Goal: Task Accomplishment & Management: Complete application form

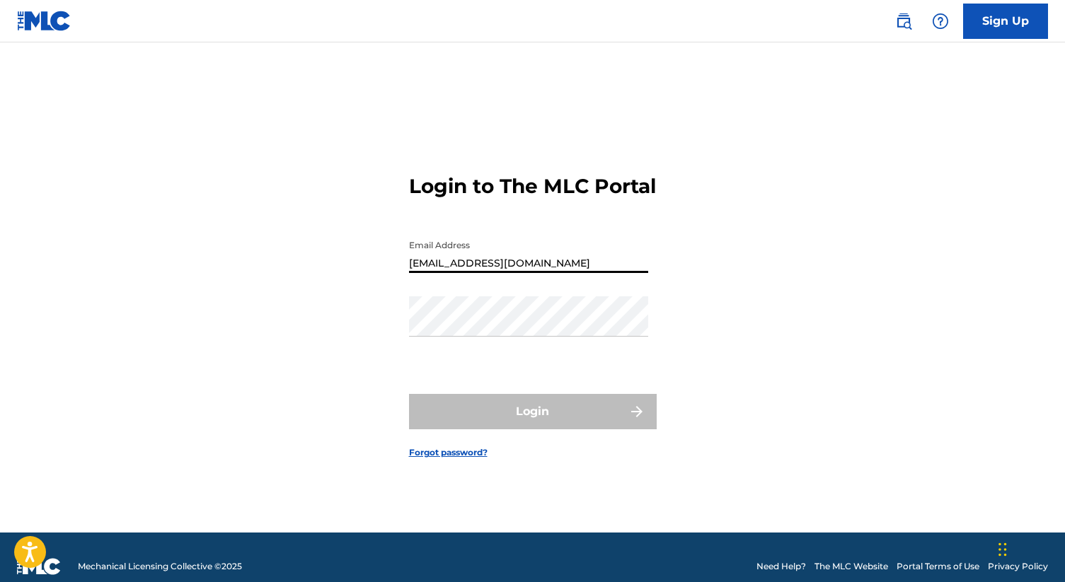
type input "[EMAIL_ADDRESS][DOMAIN_NAME]"
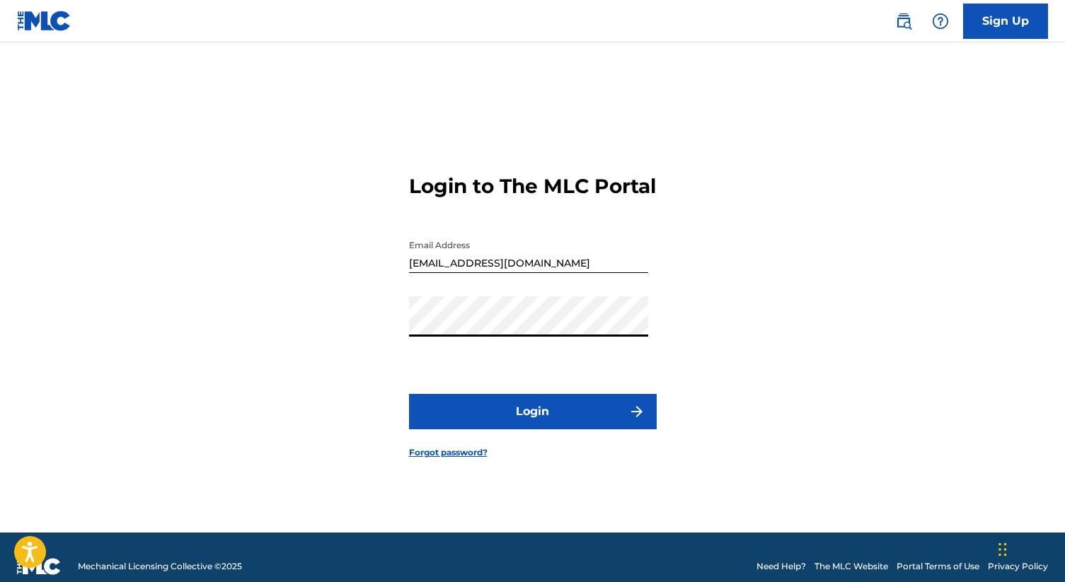
click at [409, 394] on button "Login" at bounding box center [533, 411] width 248 height 35
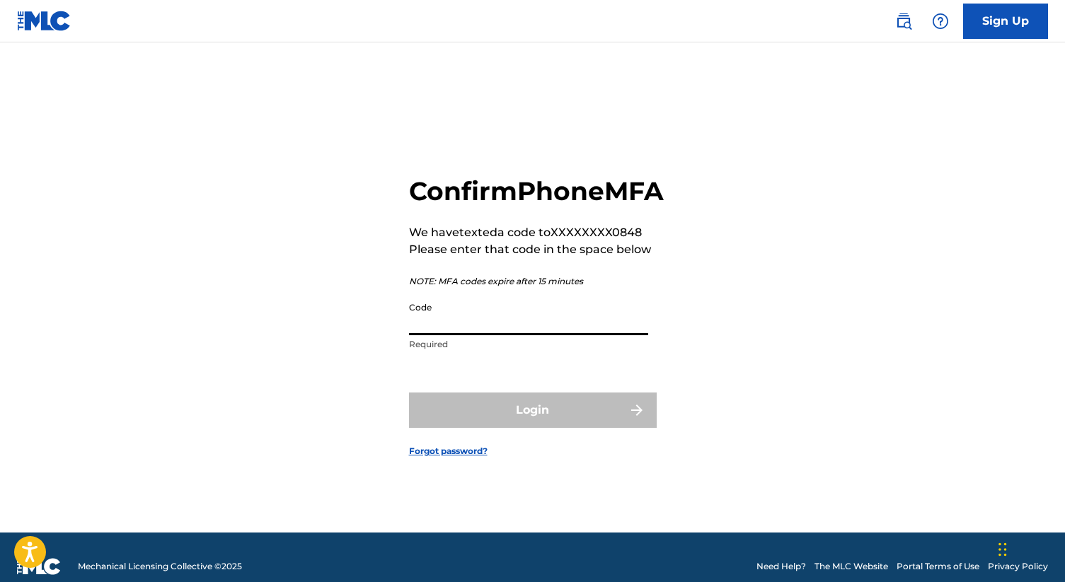
click at [433, 335] on input "Code" at bounding box center [528, 315] width 239 height 40
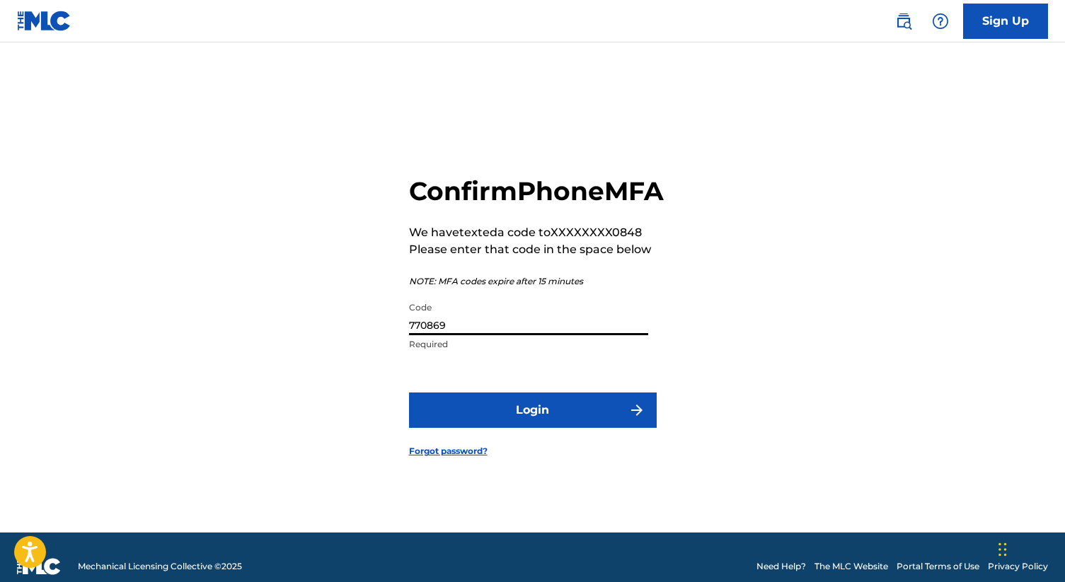
type input "770869"
click at [503, 428] on button "Login" at bounding box center [533, 410] width 248 height 35
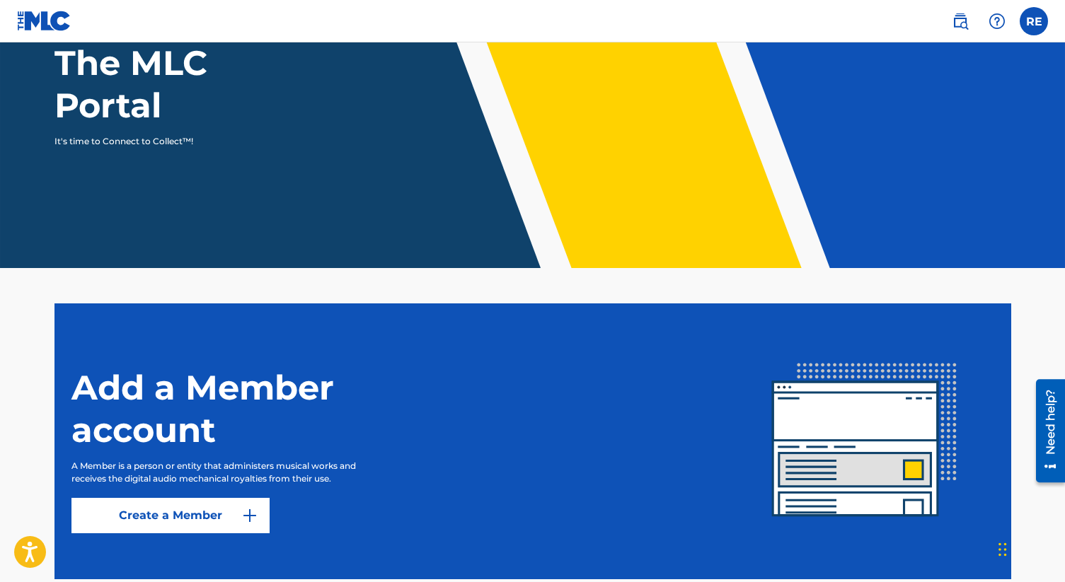
scroll to position [147, 0]
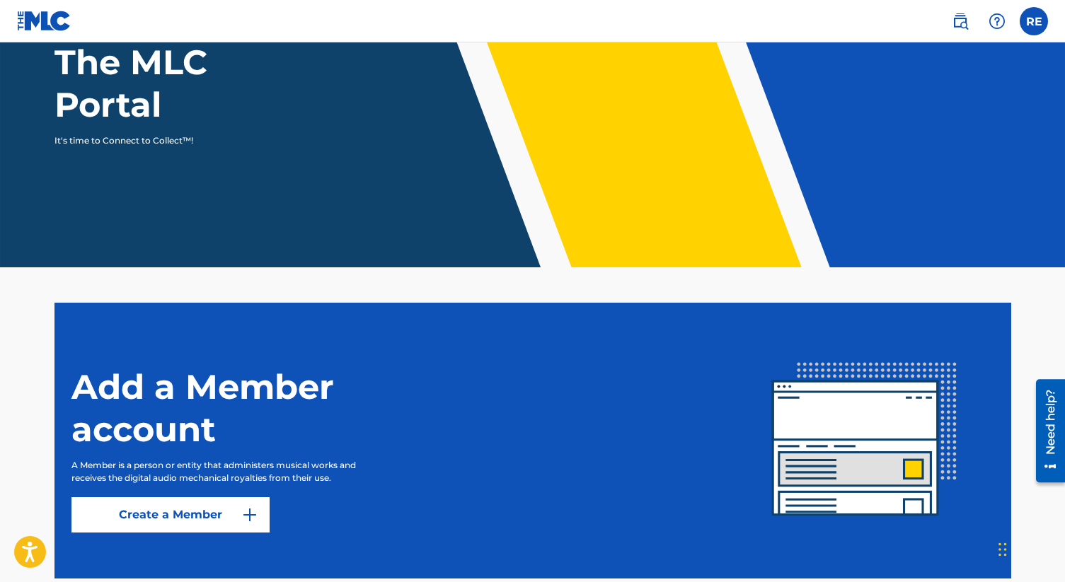
click at [247, 516] on img at bounding box center [249, 514] width 17 height 17
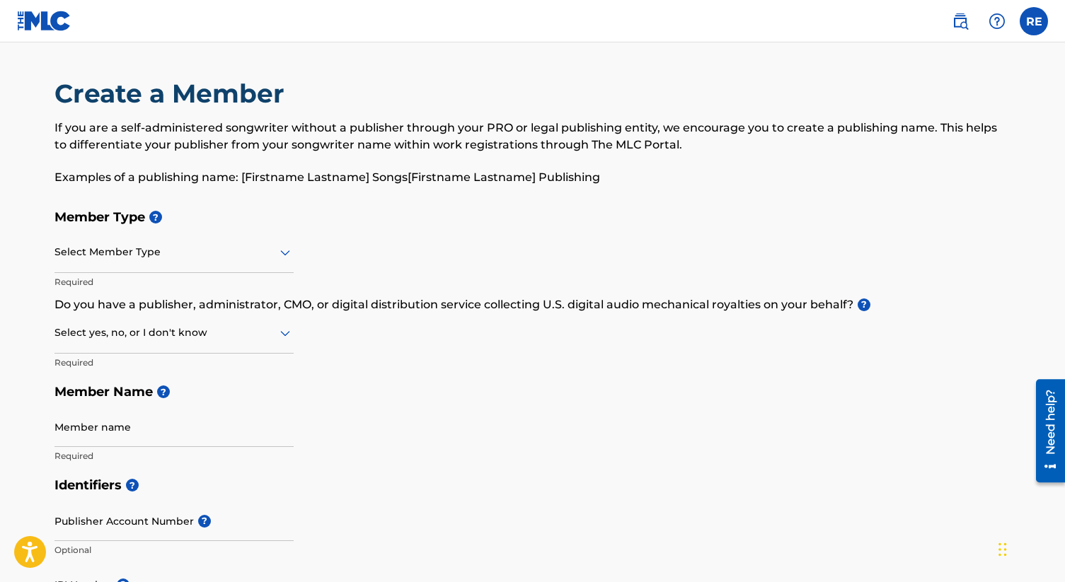
click at [175, 261] on div "Select Member Type" at bounding box center [173, 253] width 239 height 40
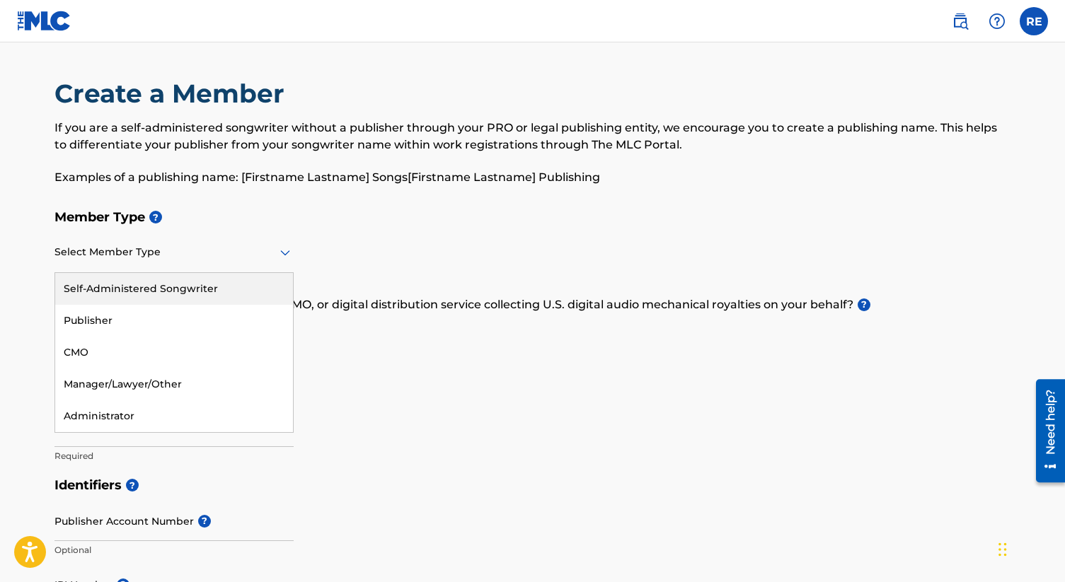
click at [176, 286] on div "Self-Administered Songwriter" at bounding box center [174, 289] width 238 height 32
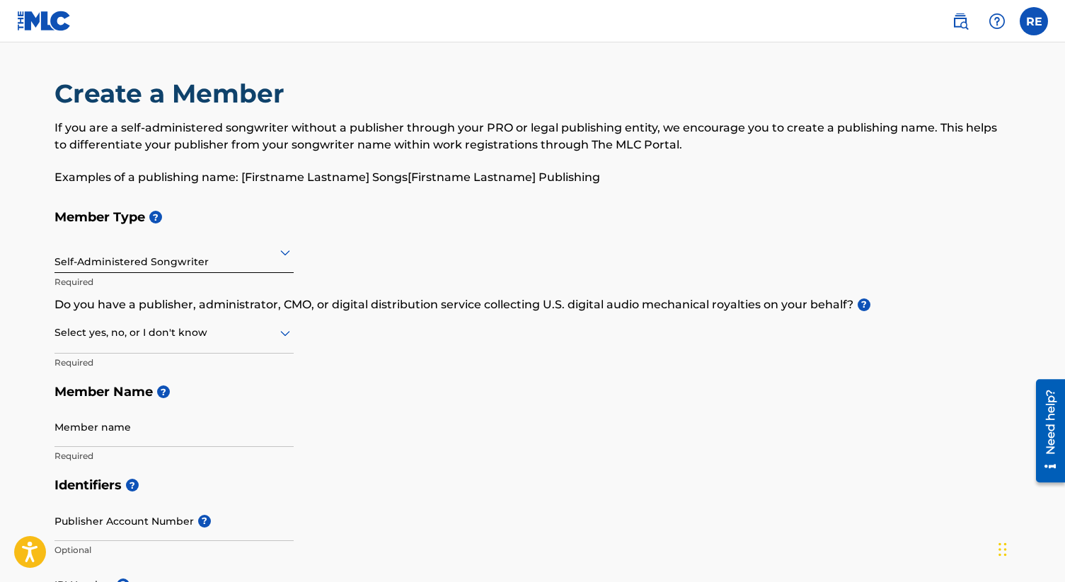
click at [215, 338] on div at bounding box center [173, 333] width 239 height 18
click at [210, 398] on div "No" at bounding box center [174, 401] width 238 height 32
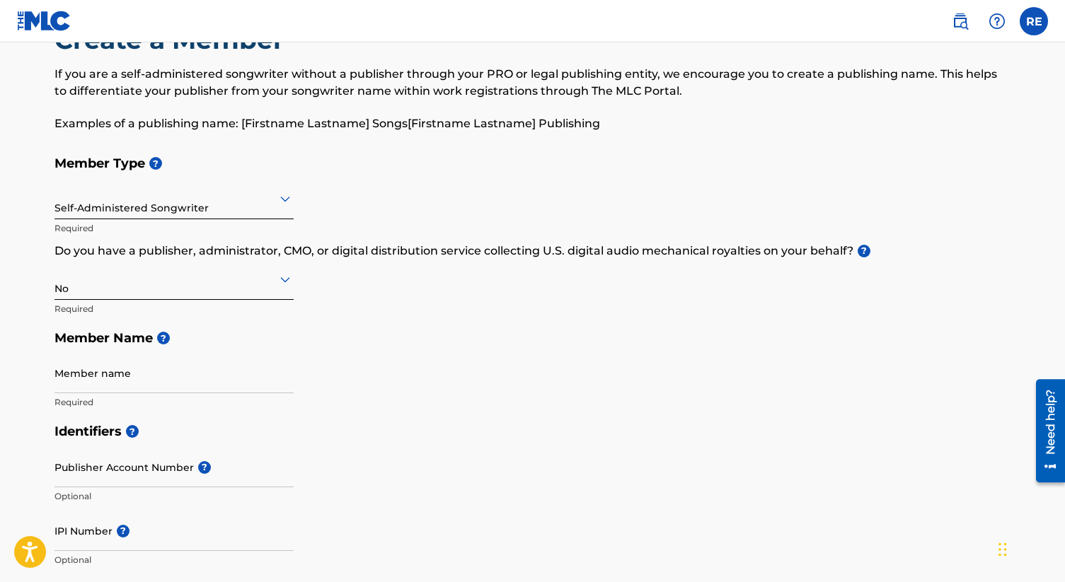
scroll to position [69, 0]
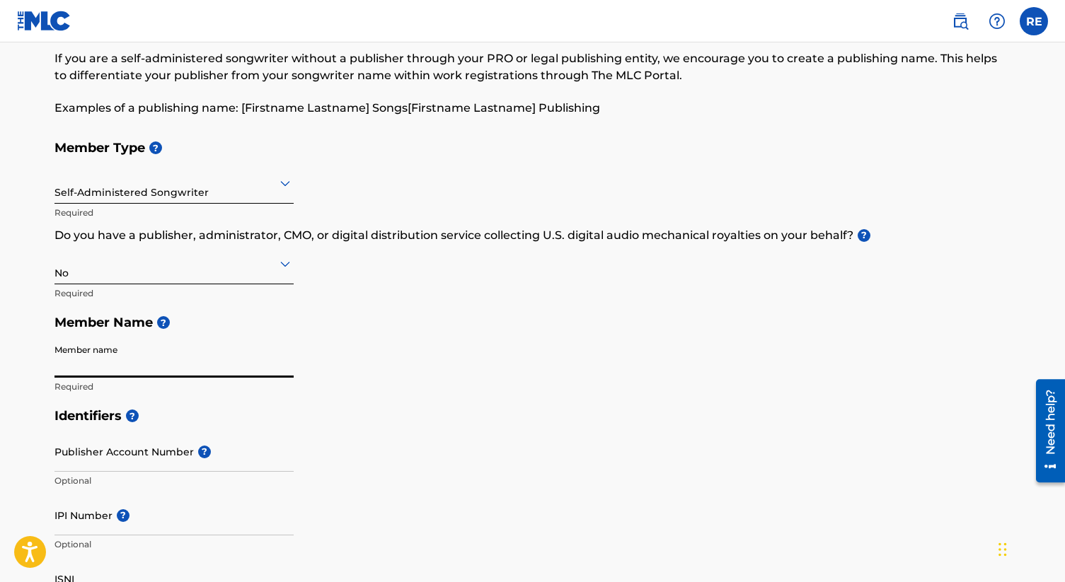
click at [172, 356] on input "Member name" at bounding box center [173, 357] width 239 height 40
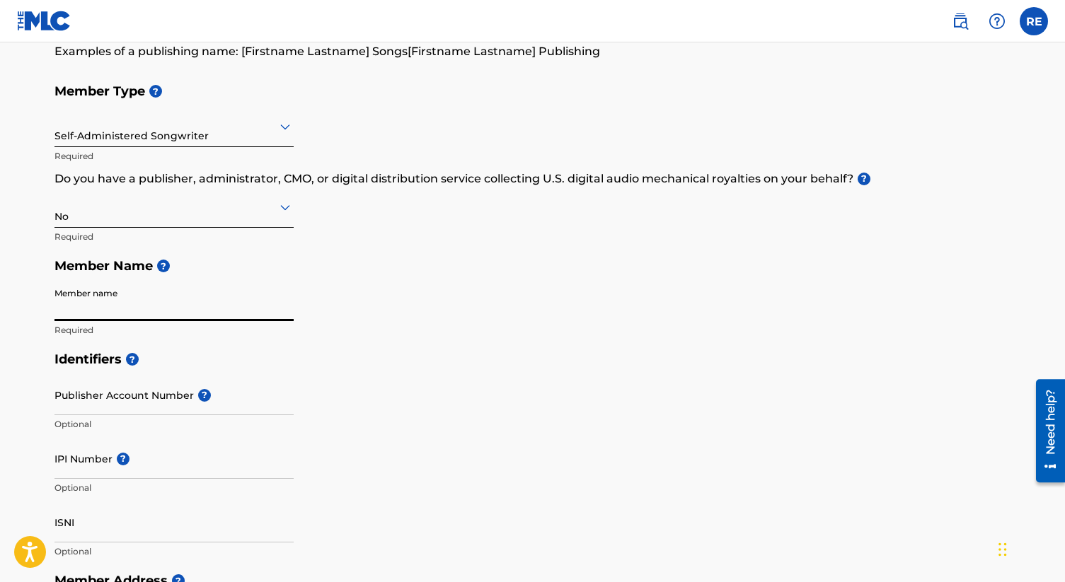
scroll to position [127, 0]
type input "r"
type input "[PERSON_NAME]"
click at [99, 465] on input "IPI Number ?" at bounding box center [173, 458] width 239 height 40
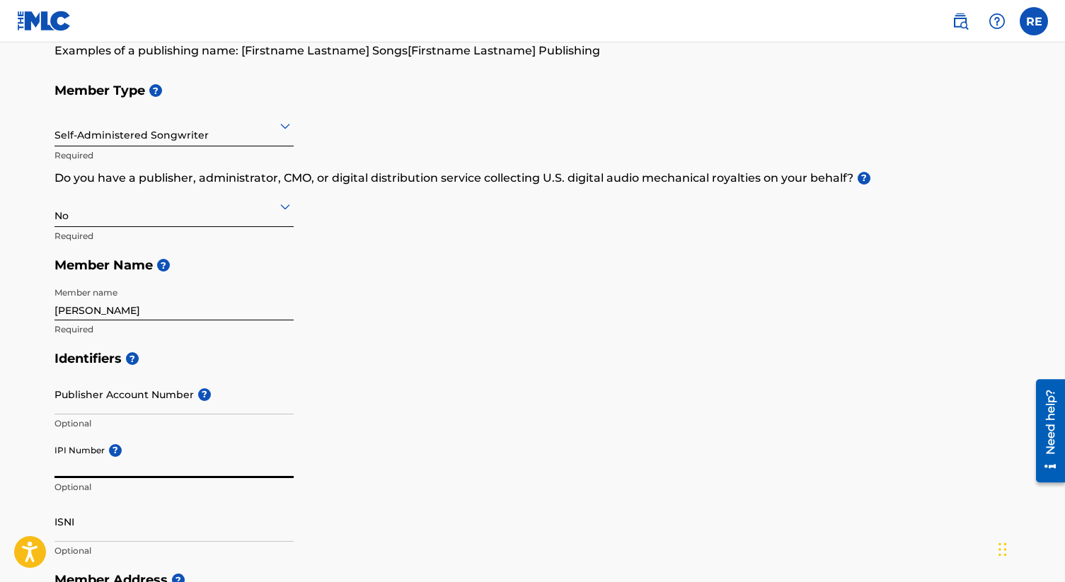
paste input "00633746144"
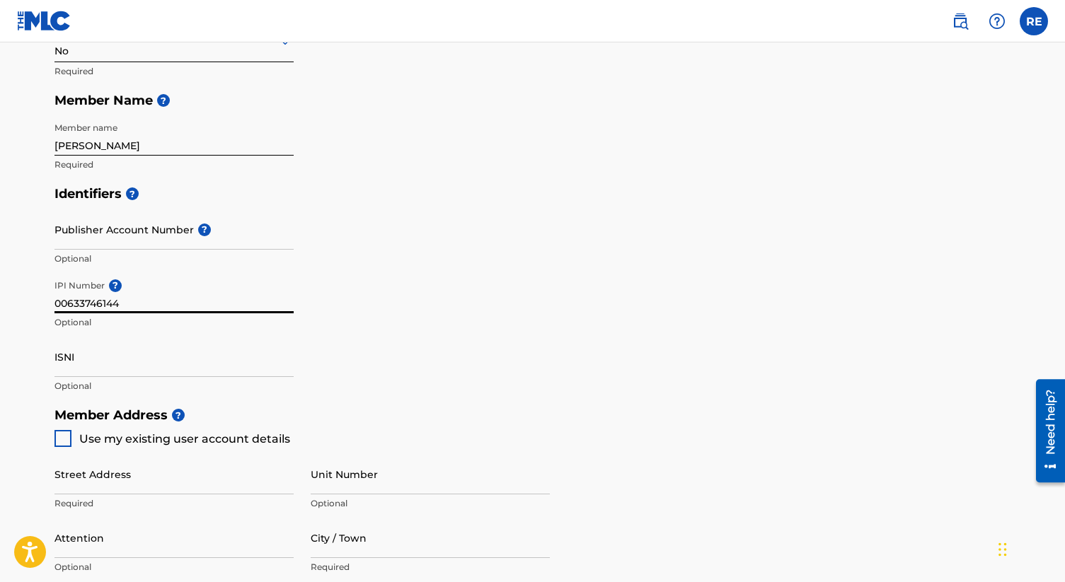
scroll to position [329, 0]
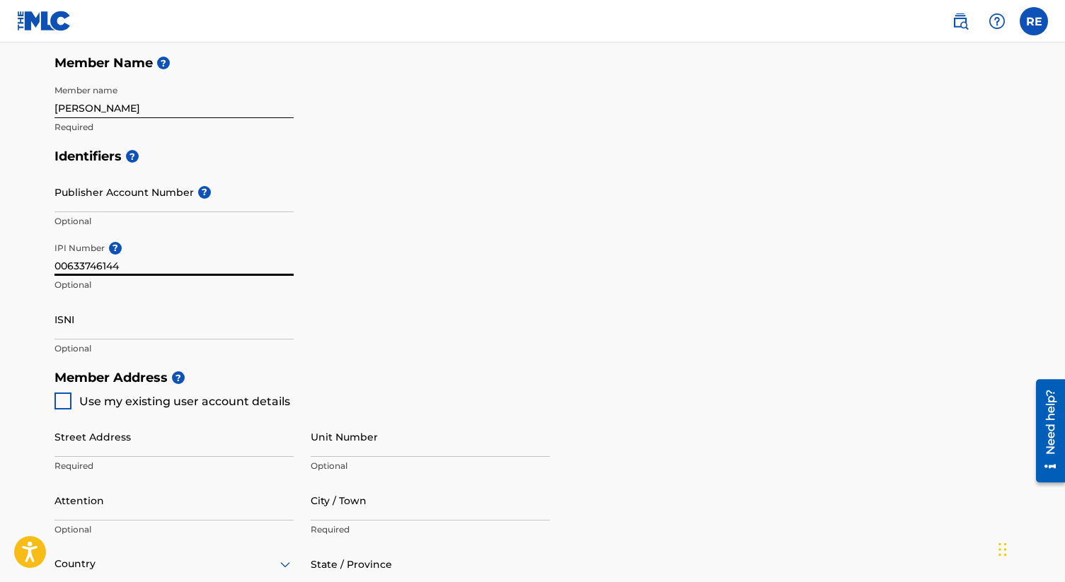
type input "00633746144"
click at [175, 407] on span "Use my existing user account details" at bounding box center [184, 401] width 211 height 13
type input "[STREET_ADDRESS][PERSON_NAME]"
type input "[PERSON_NAME]"
type input "38016"
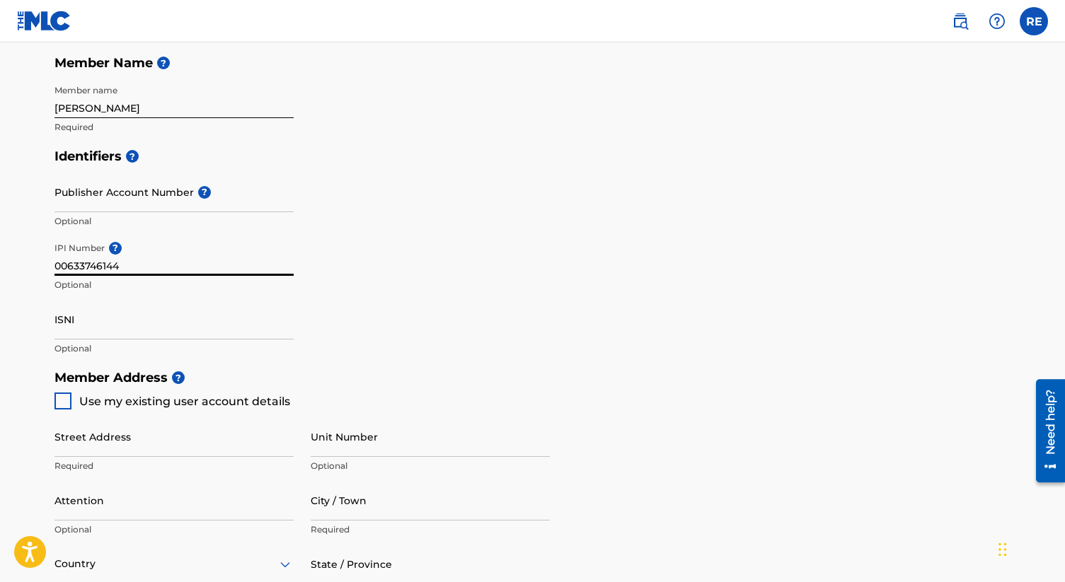
type input "901"
type input "6590848"
type input "[EMAIL_ADDRESS][DOMAIN_NAME]"
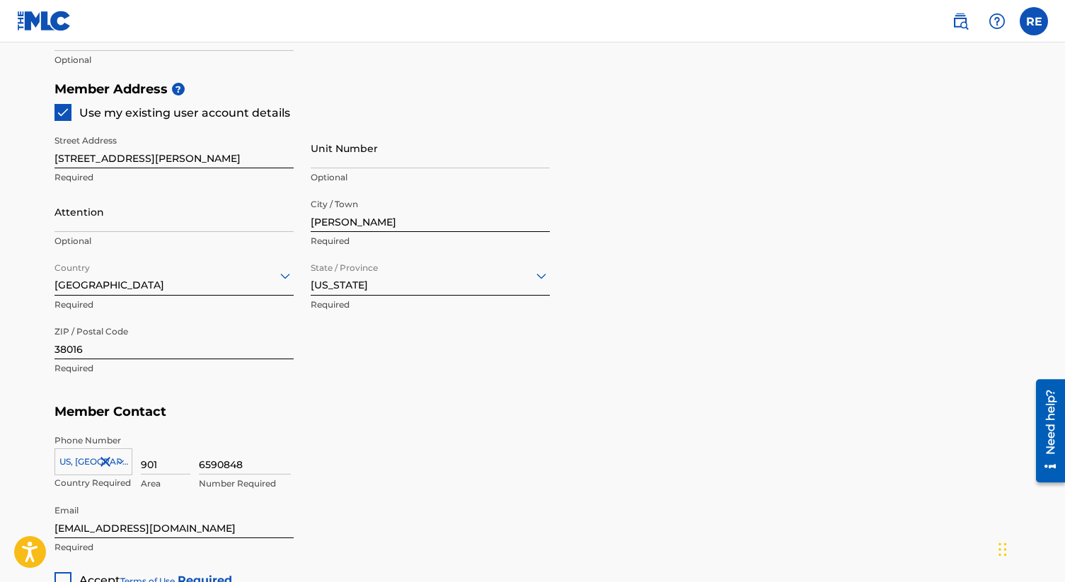
scroll to position [798, 0]
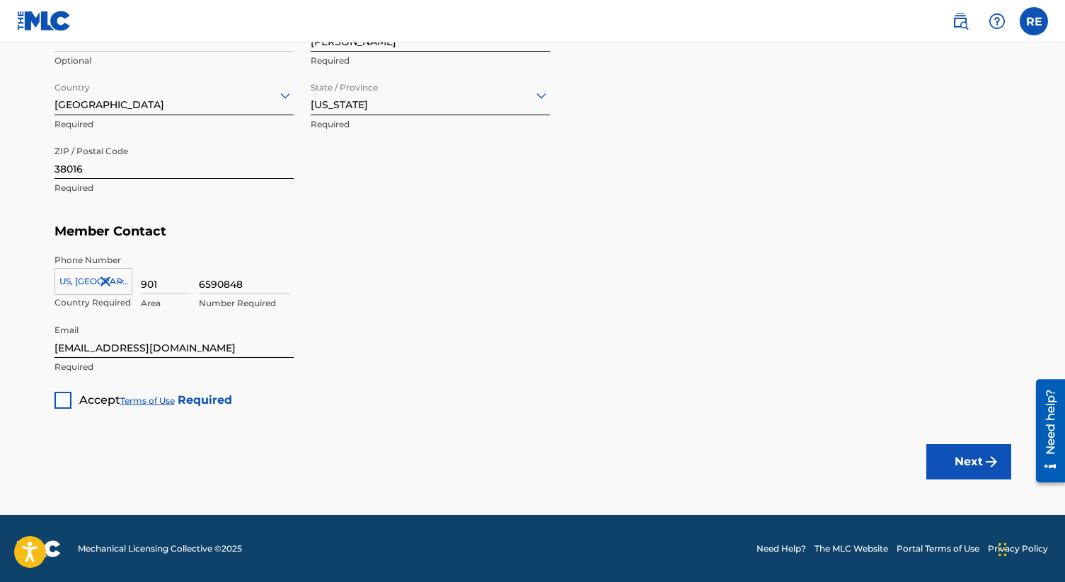
click at [57, 400] on div at bounding box center [62, 400] width 17 height 17
click at [959, 452] on button "Next" at bounding box center [968, 461] width 85 height 35
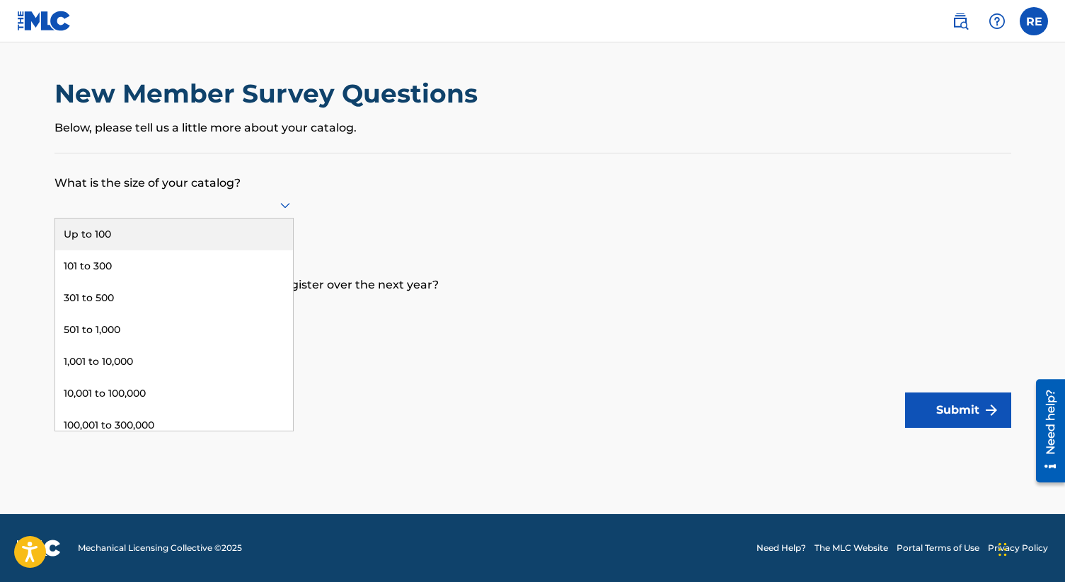
click at [199, 211] on div at bounding box center [173, 205] width 239 height 18
click at [192, 240] on div "Up to 100" at bounding box center [174, 235] width 238 height 32
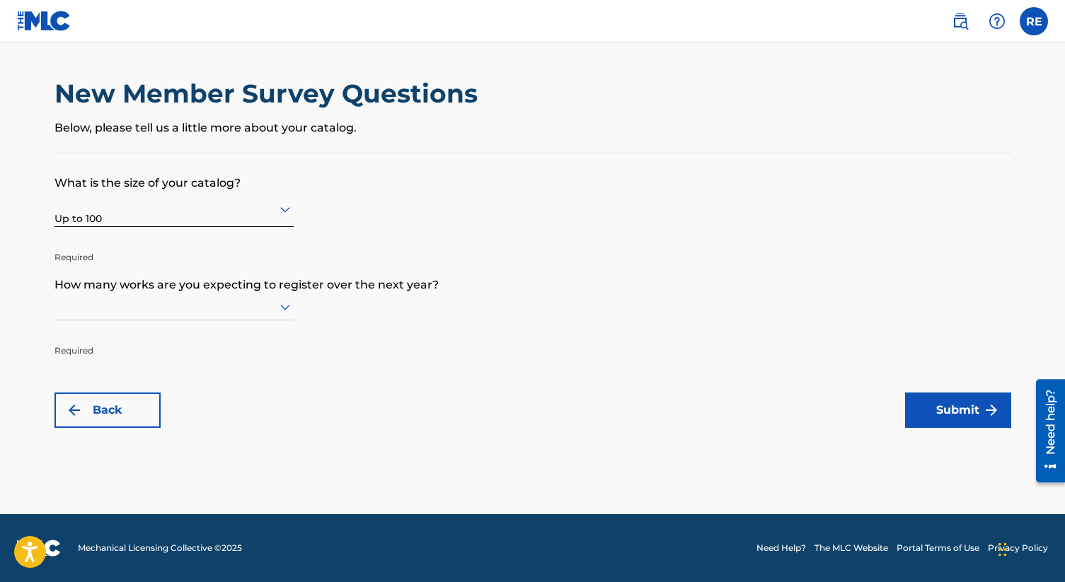
click at [175, 298] on div at bounding box center [173, 307] width 239 height 18
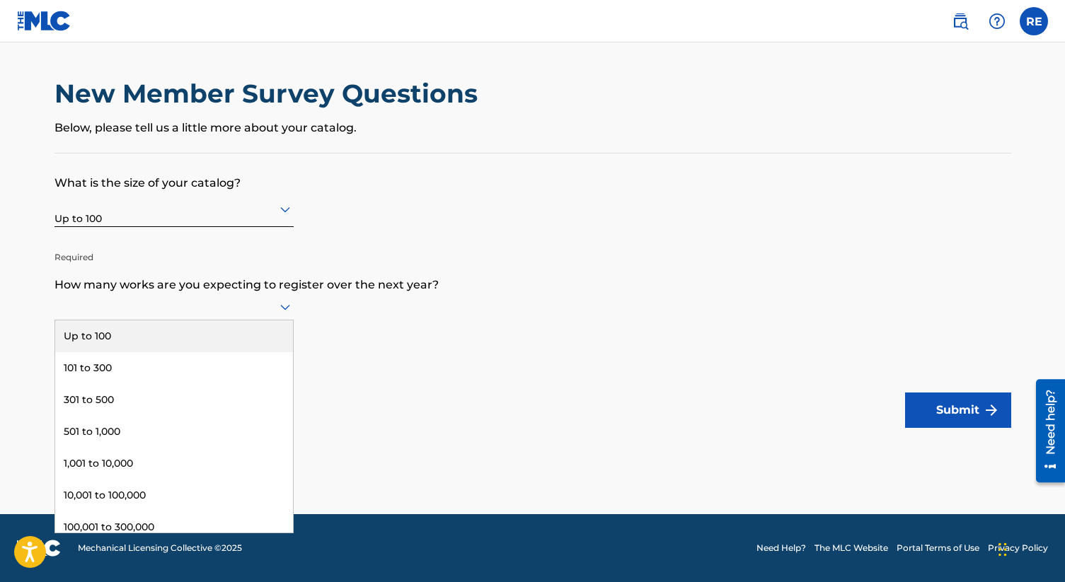
click at [165, 342] on div "Up to 100" at bounding box center [174, 336] width 238 height 32
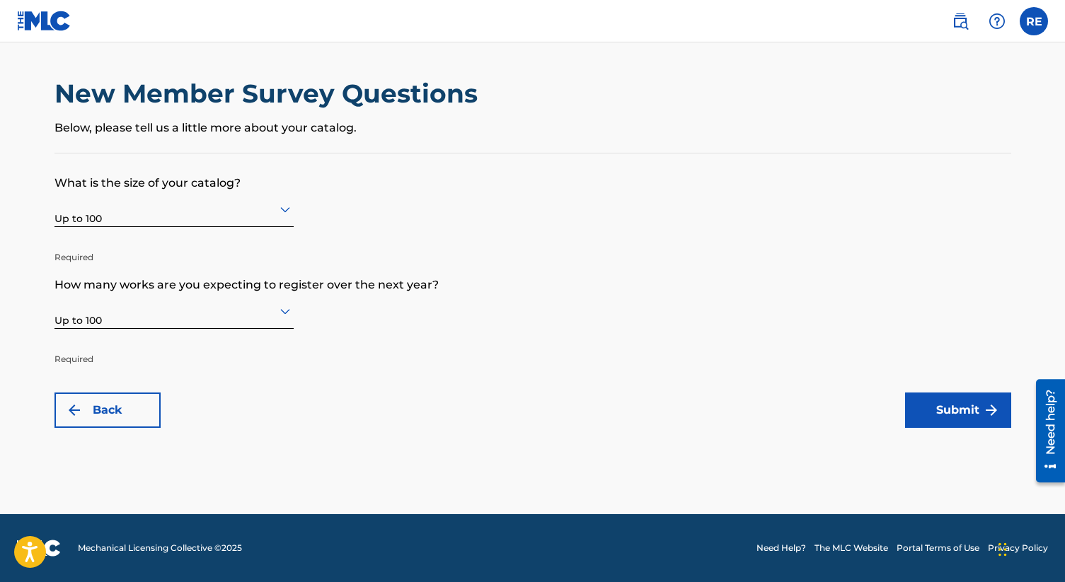
click at [966, 418] on button "Submit" at bounding box center [958, 410] width 106 height 35
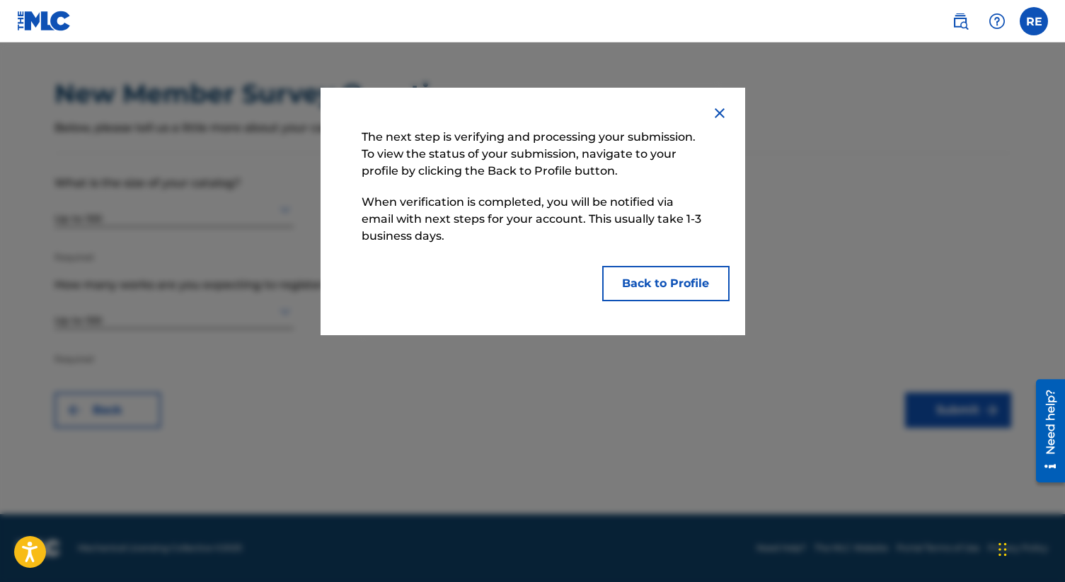
click at [694, 282] on button "Back to Profile" at bounding box center [665, 283] width 127 height 35
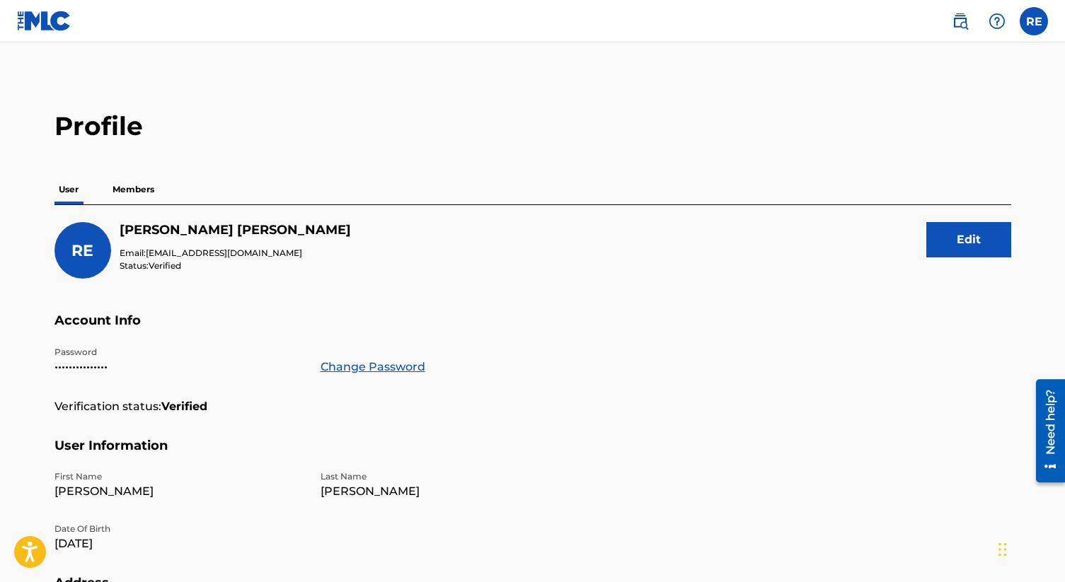
click at [45, 13] on img at bounding box center [44, 21] width 54 height 21
